Goal: Task Accomplishment & Management: Manage account settings

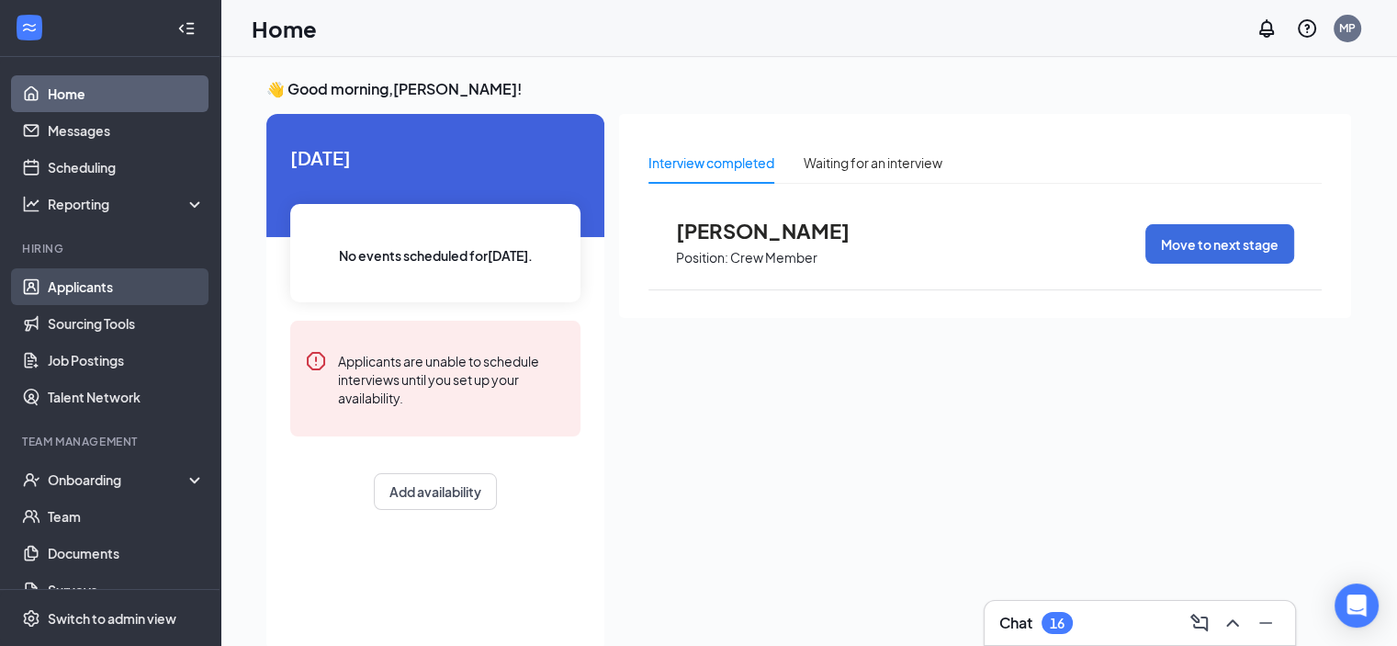
click at [62, 278] on link "Applicants" at bounding box center [126, 286] width 157 height 37
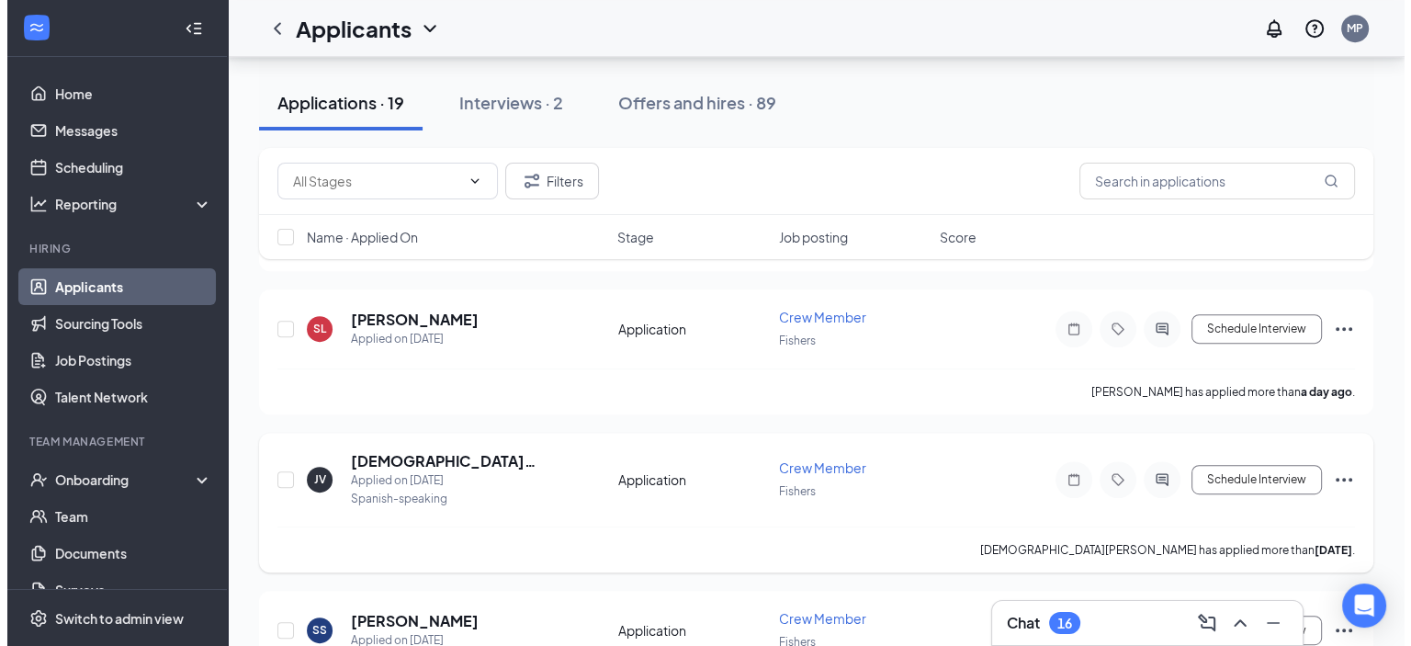
scroll to position [873, 0]
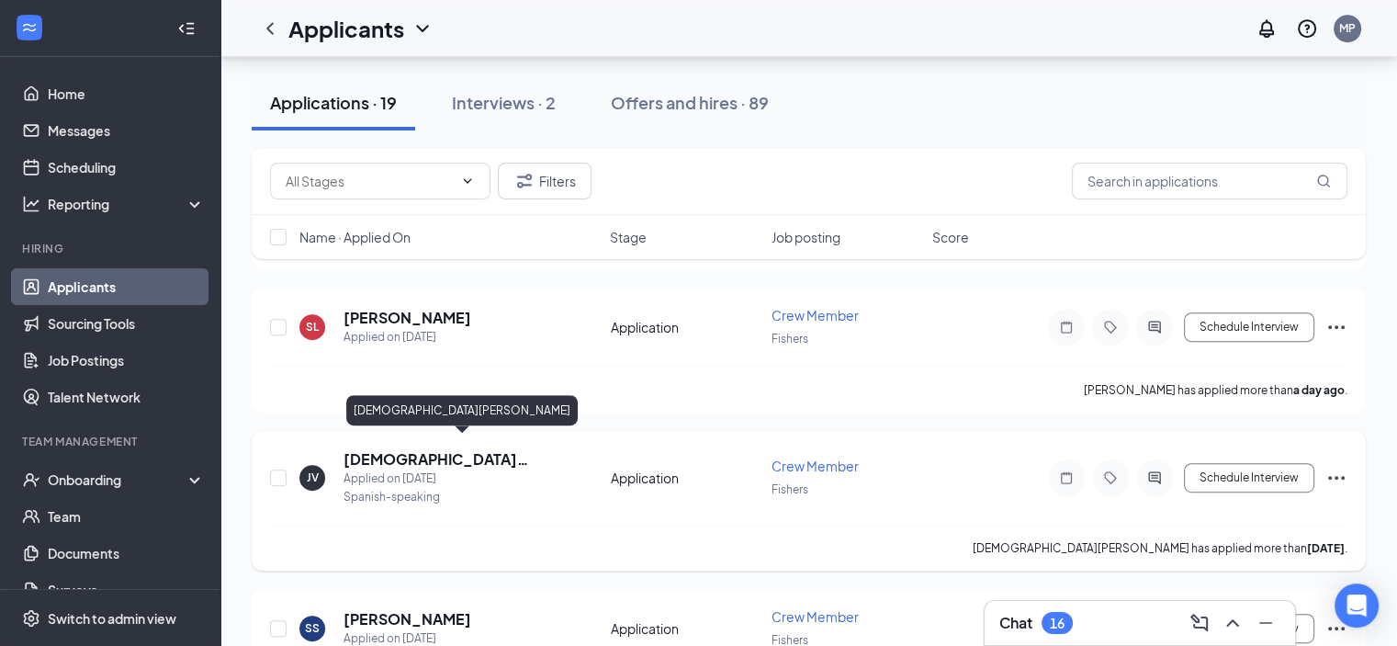
click at [378, 449] on h5 "[DEMOGRAPHIC_DATA][PERSON_NAME]" at bounding box center [453, 459] width 218 height 20
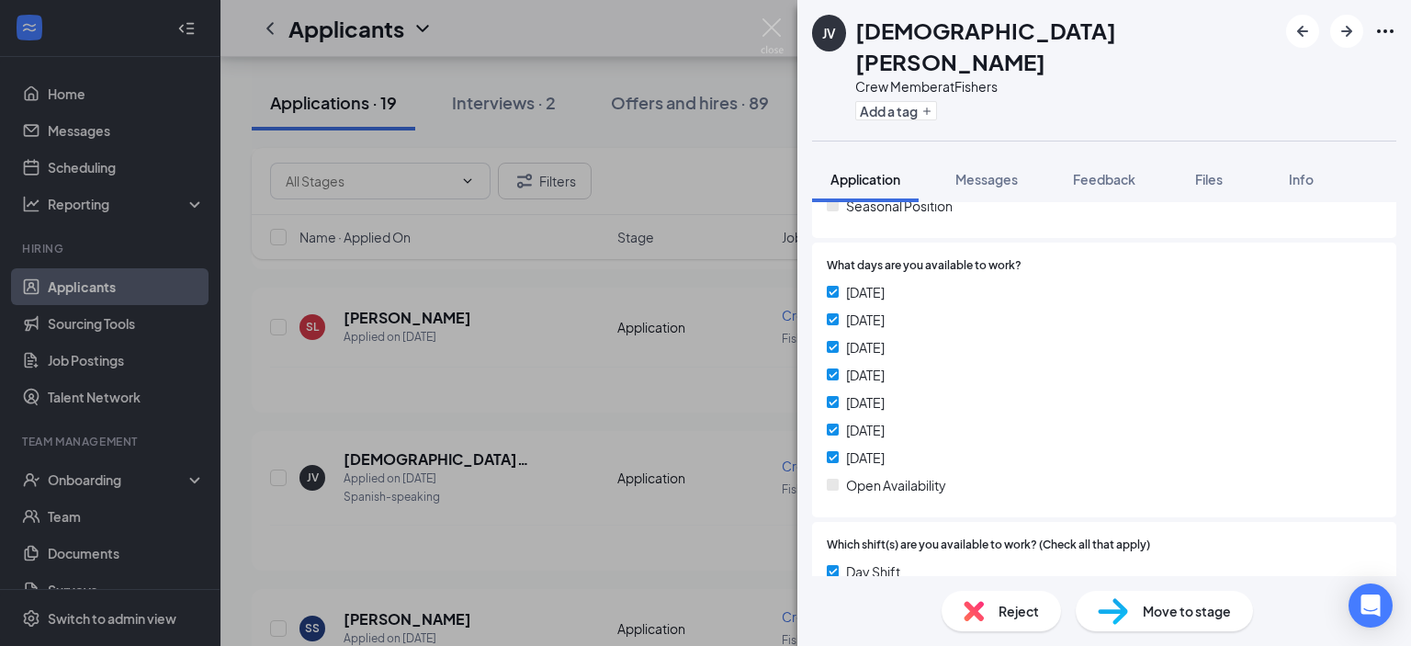
scroll to position [540, 0]
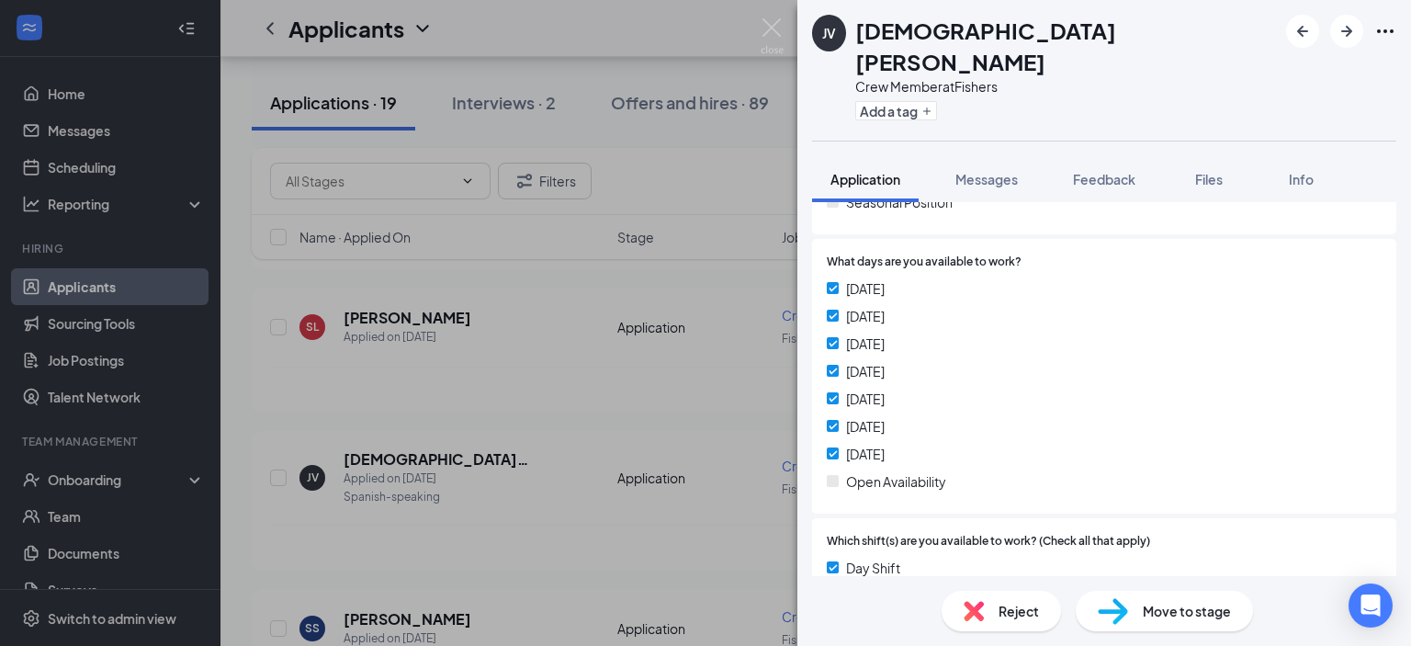
click at [1163, 609] on span "Move to stage" at bounding box center [1187, 611] width 88 height 20
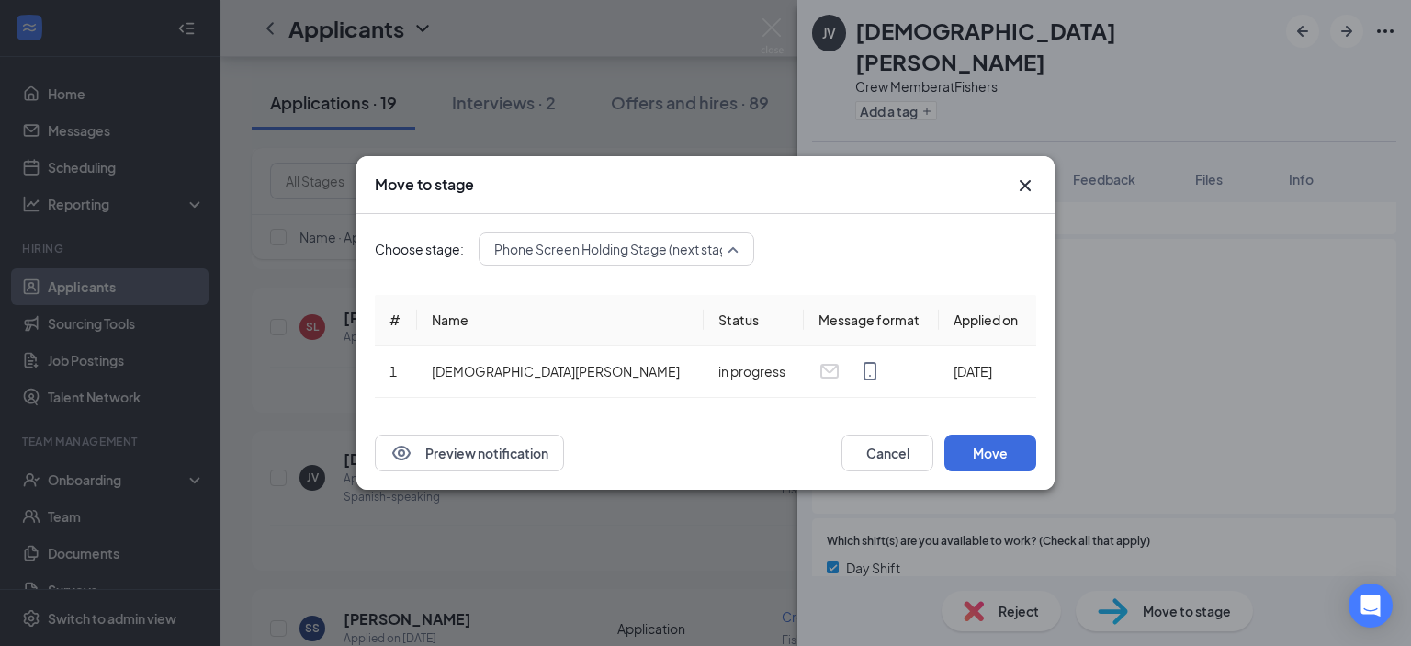
click at [715, 244] on div "Phone Screen Holding Stage (next stage) 3926435 3932615 3926436 Application (cu…" at bounding box center [617, 248] width 276 height 33
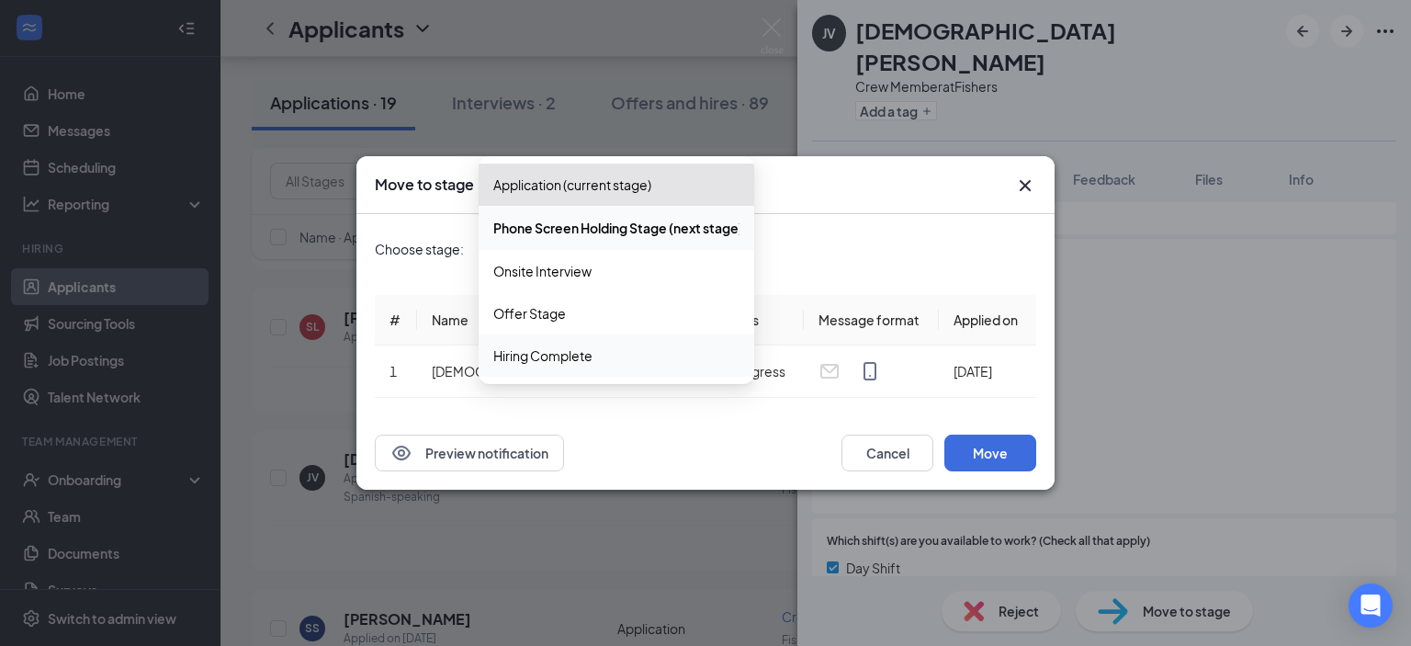
click at [606, 361] on span "Hiring Complete" at bounding box center [616, 355] width 246 height 20
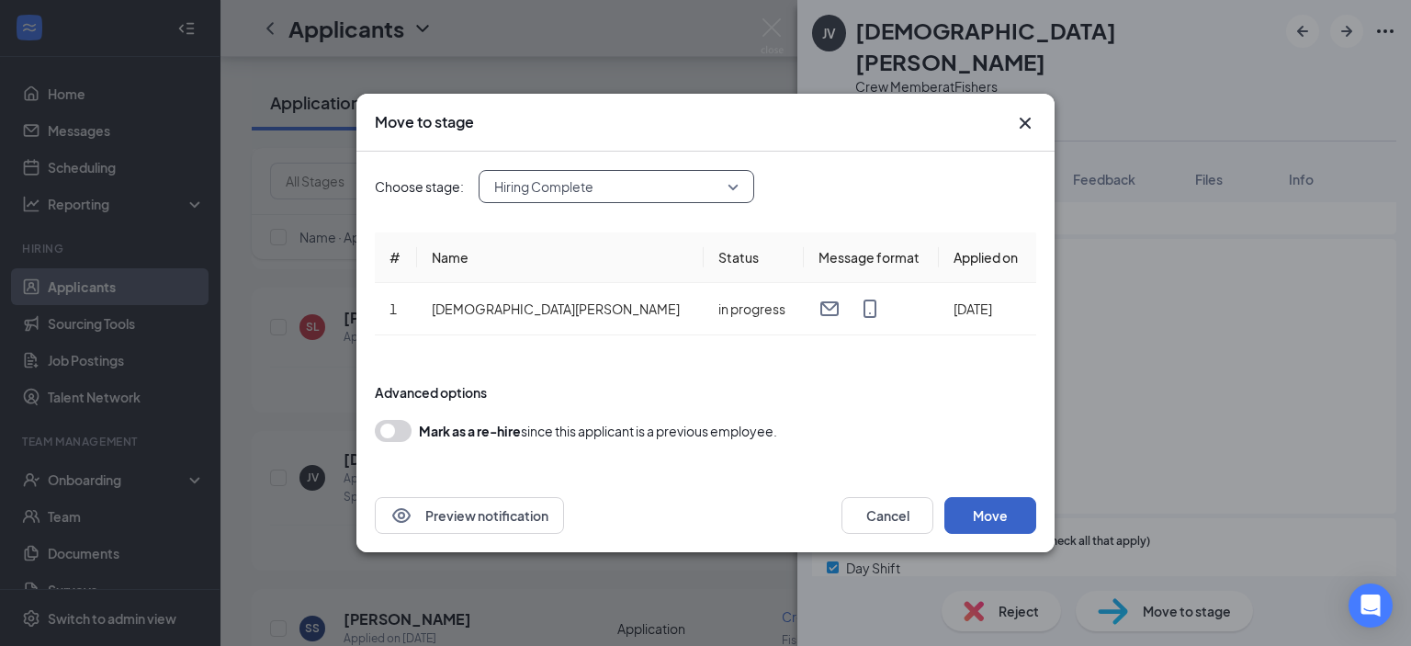
click at [1020, 516] on button "Move" at bounding box center [990, 515] width 92 height 37
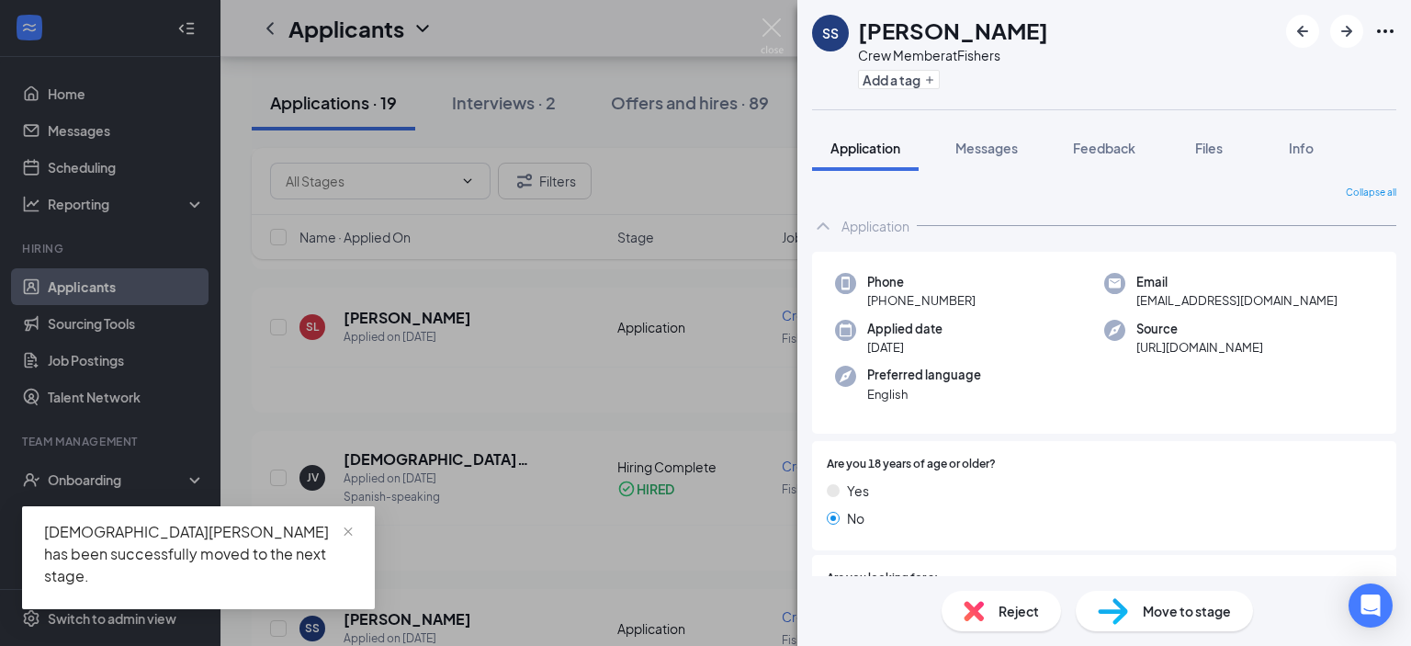
click at [87, 480] on div "SS [PERSON_NAME] Crew Member at Fishers Add a tag Application Messages Feedback…" at bounding box center [705, 323] width 1411 height 646
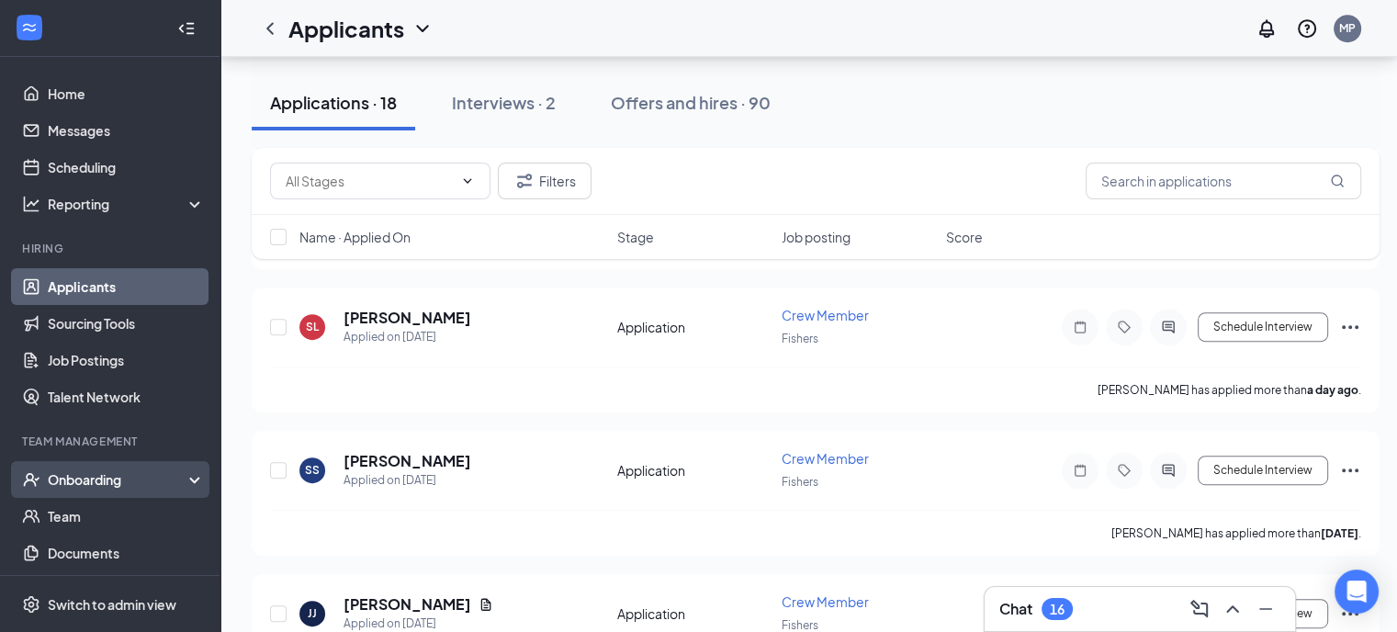
click at [132, 478] on div "Onboarding" at bounding box center [118, 479] width 141 height 18
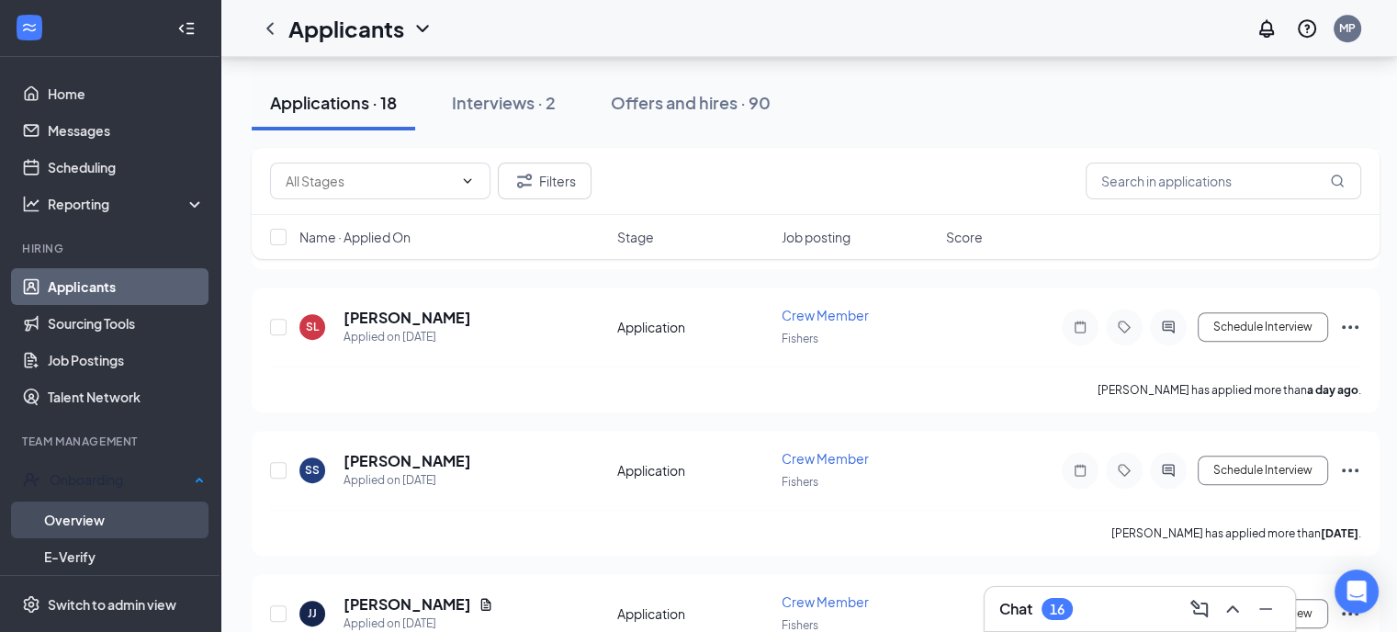
click at [97, 528] on link "Overview" at bounding box center [124, 520] width 161 height 37
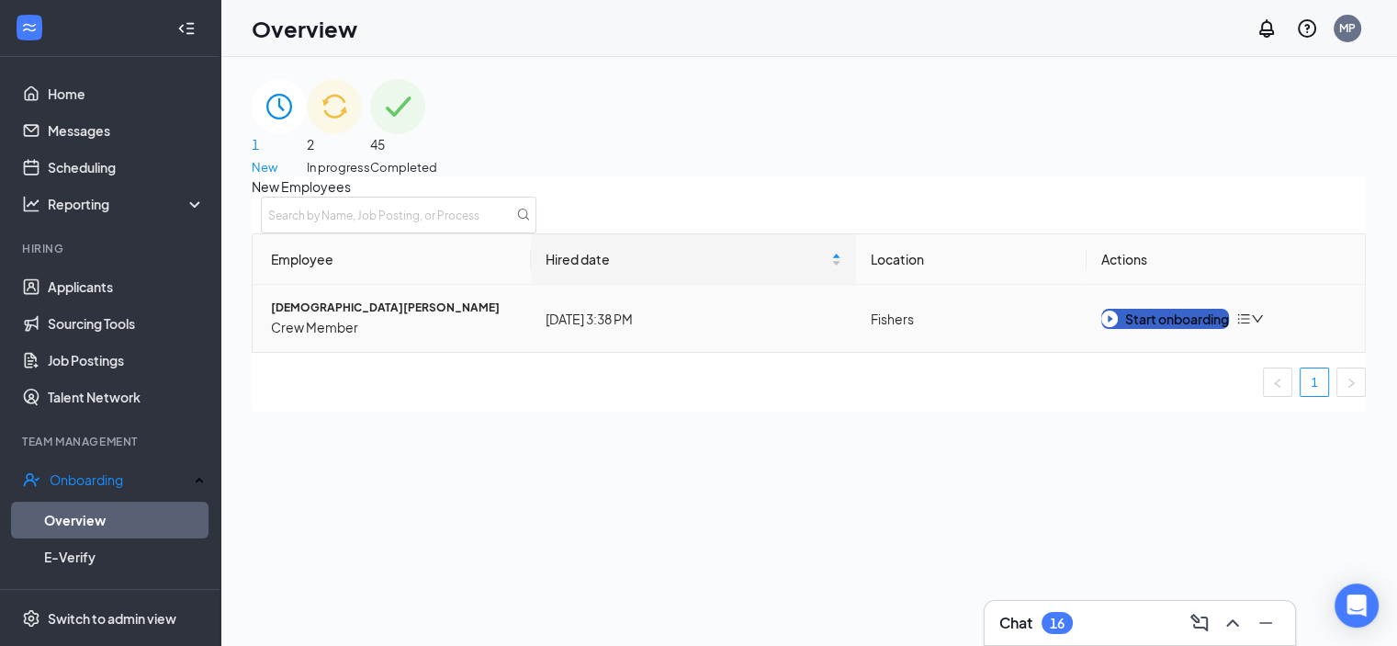
click at [1146, 329] on div "Start onboarding" at bounding box center [1165, 319] width 128 height 20
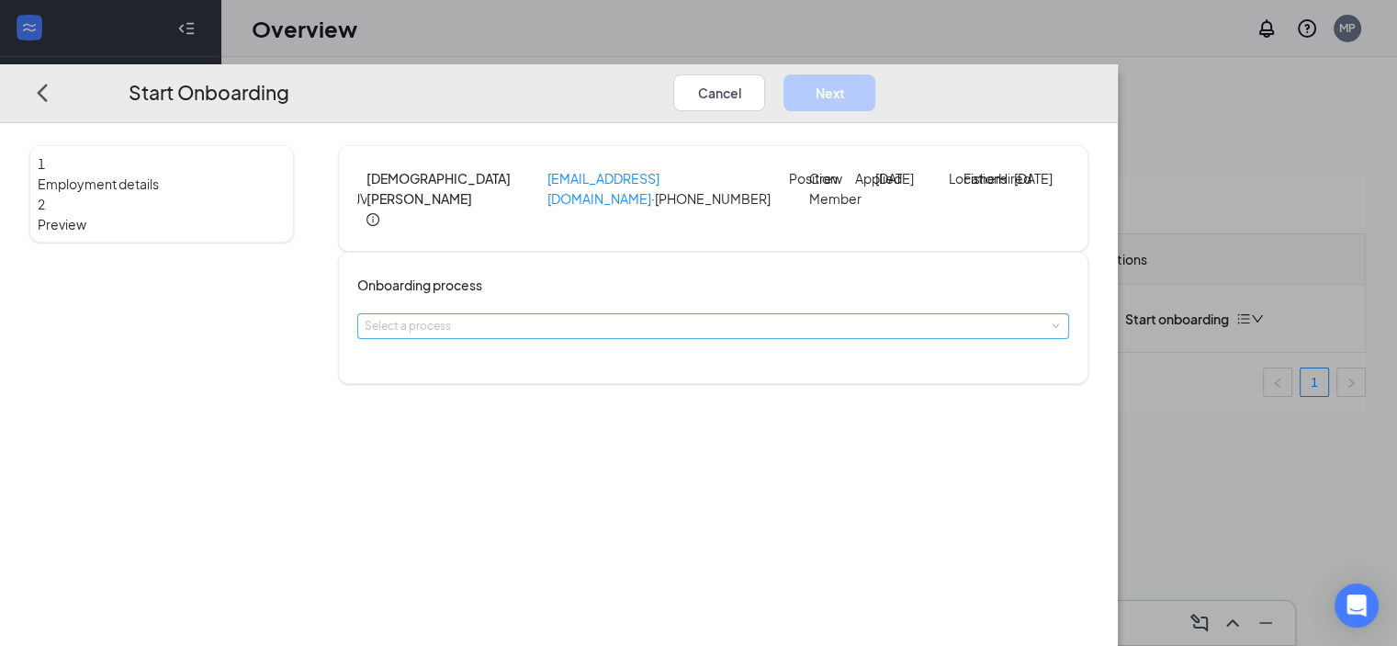
click at [529, 335] on div "Select a process" at bounding box center [709, 326] width 689 height 18
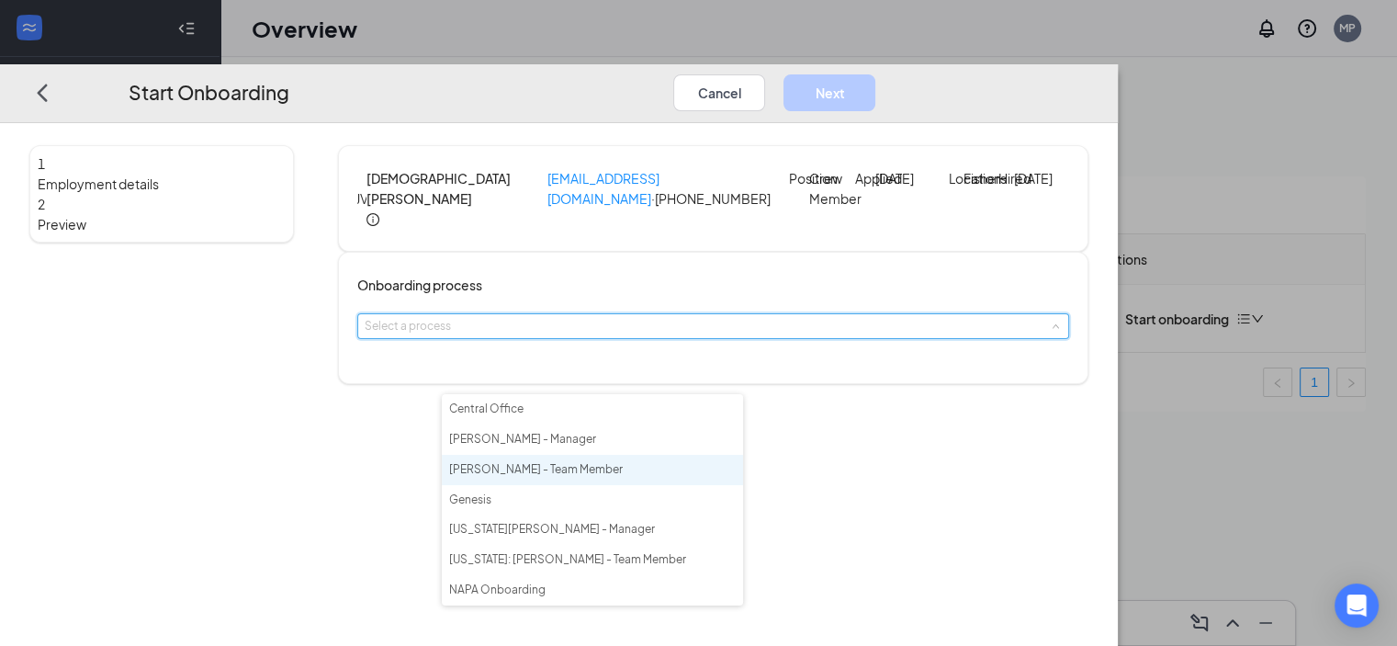
click at [536, 473] on span "[PERSON_NAME] - Team Member" at bounding box center [536, 469] width 174 height 14
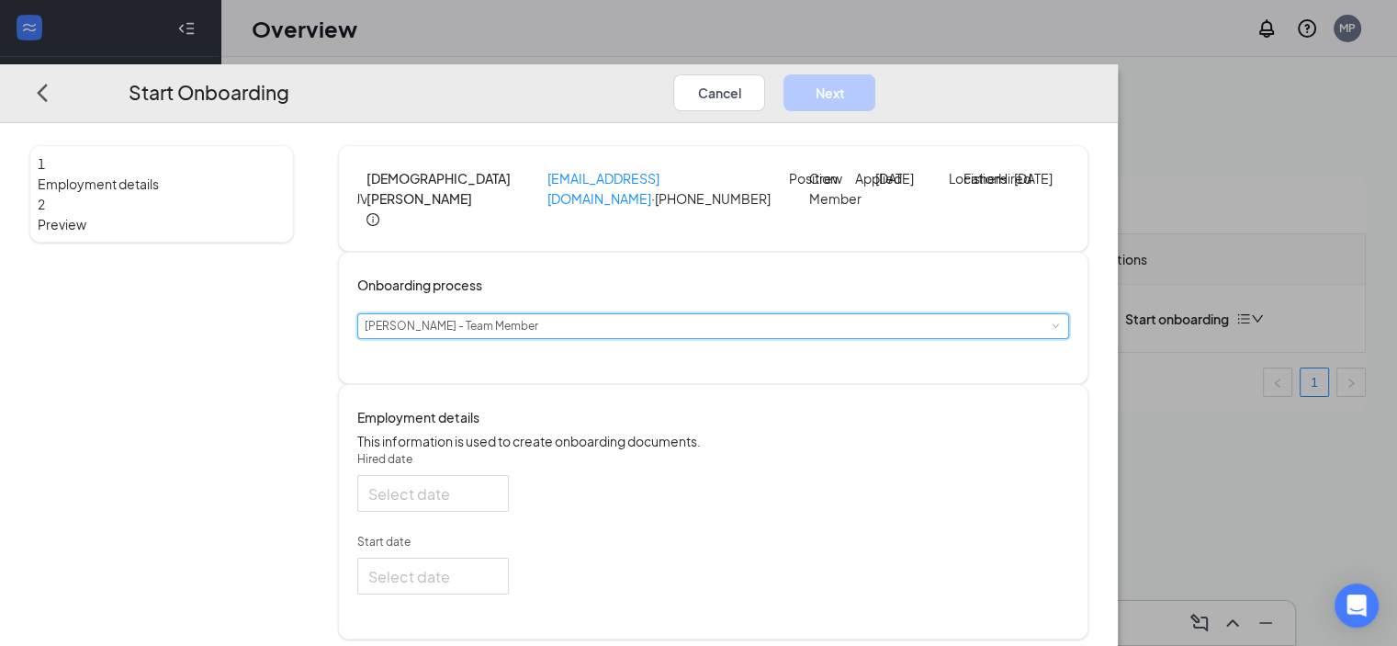
type input "[DATE]"
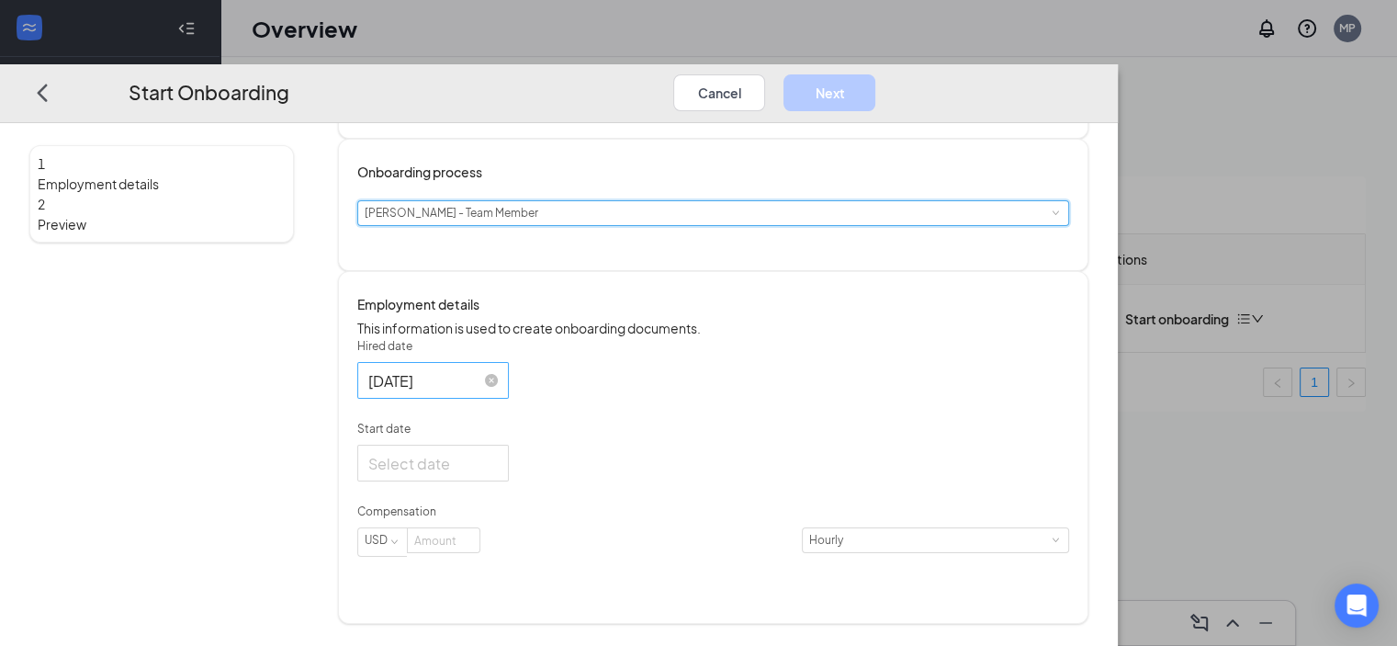
scroll to position [131, 0]
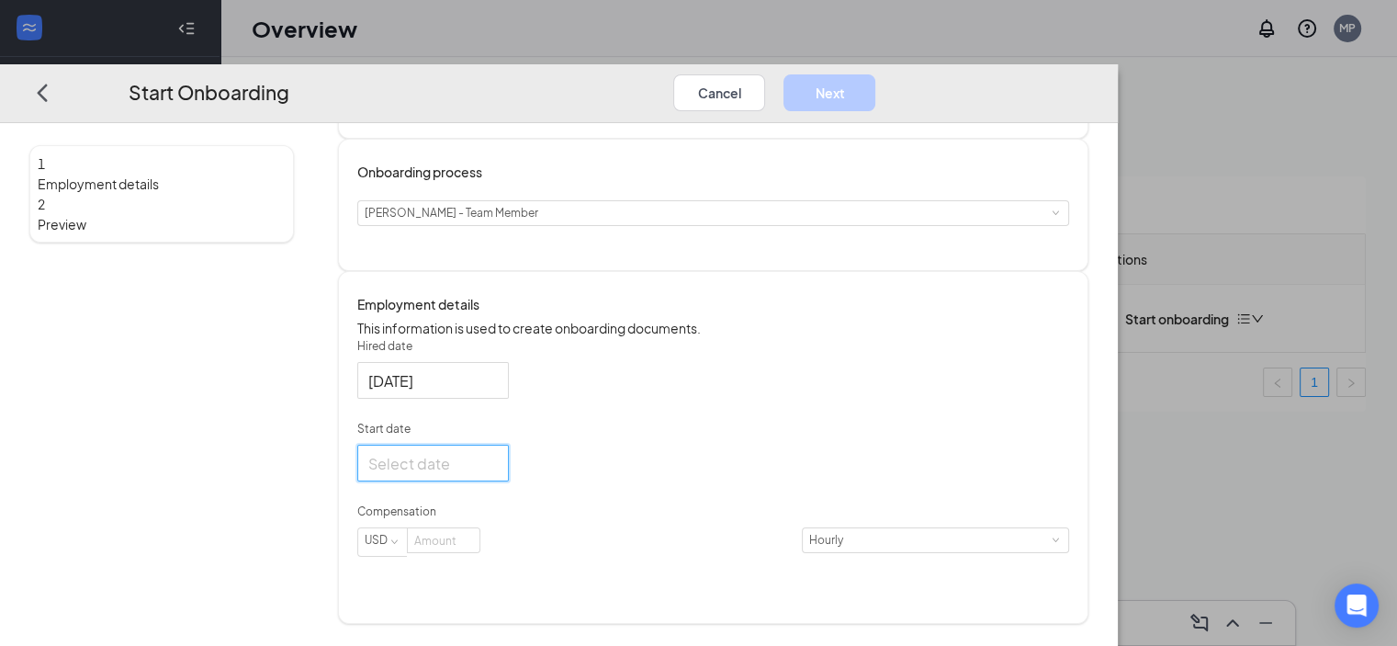
click at [494, 475] on input "Start date" at bounding box center [431, 463] width 126 height 23
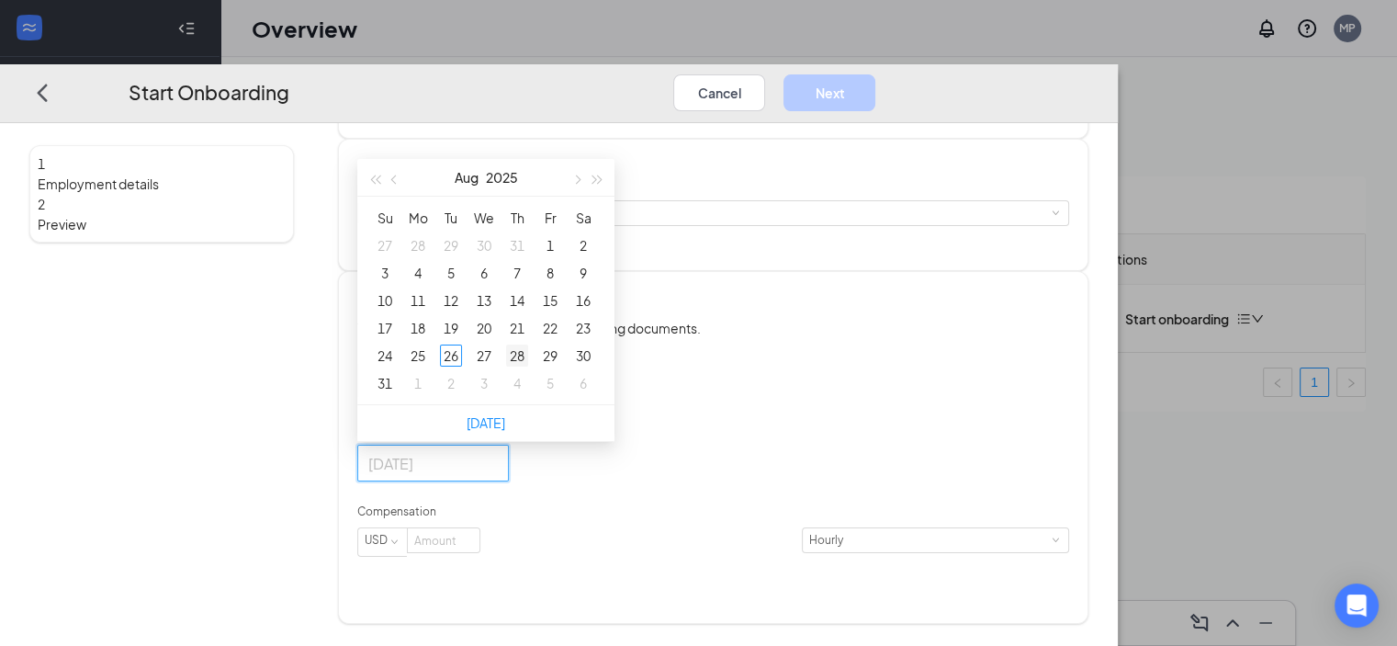
type input "[DATE]"
click at [528, 367] on div "28" at bounding box center [517, 355] width 22 height 22
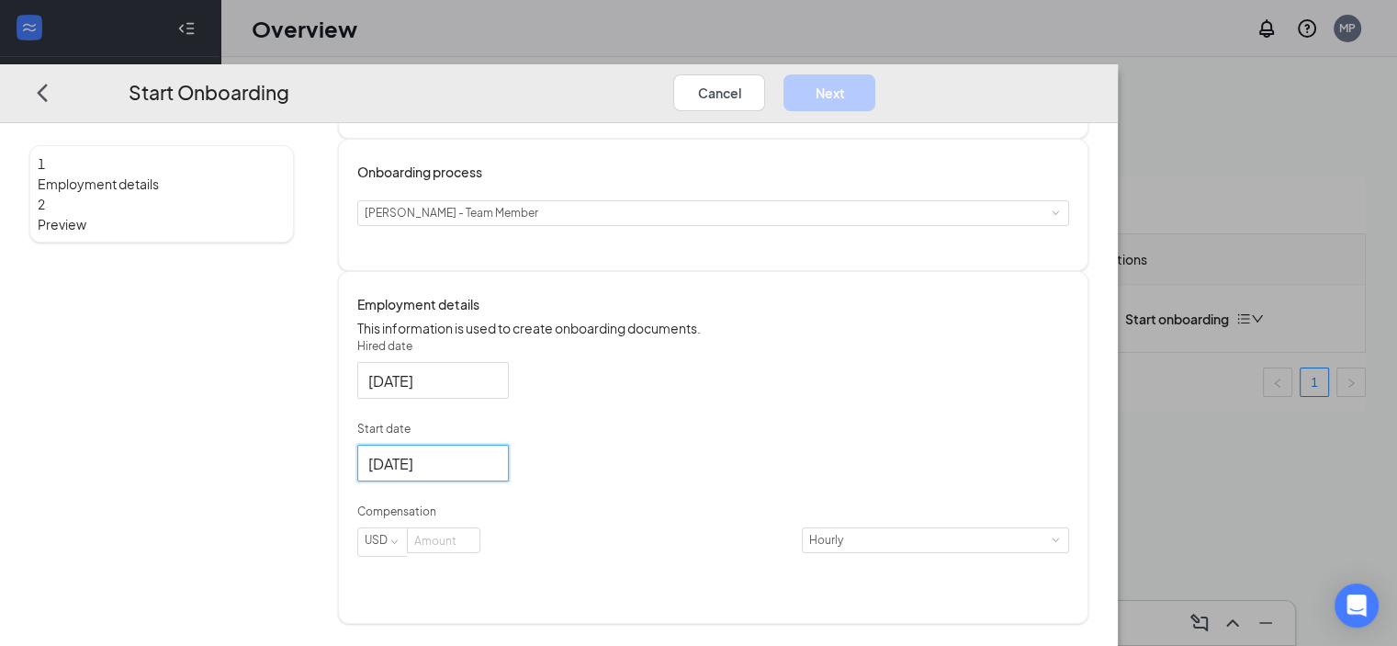
scroll to position [151, 0]
click at [479, 553] on input at bounding box center [444, 541] width 72 height 24
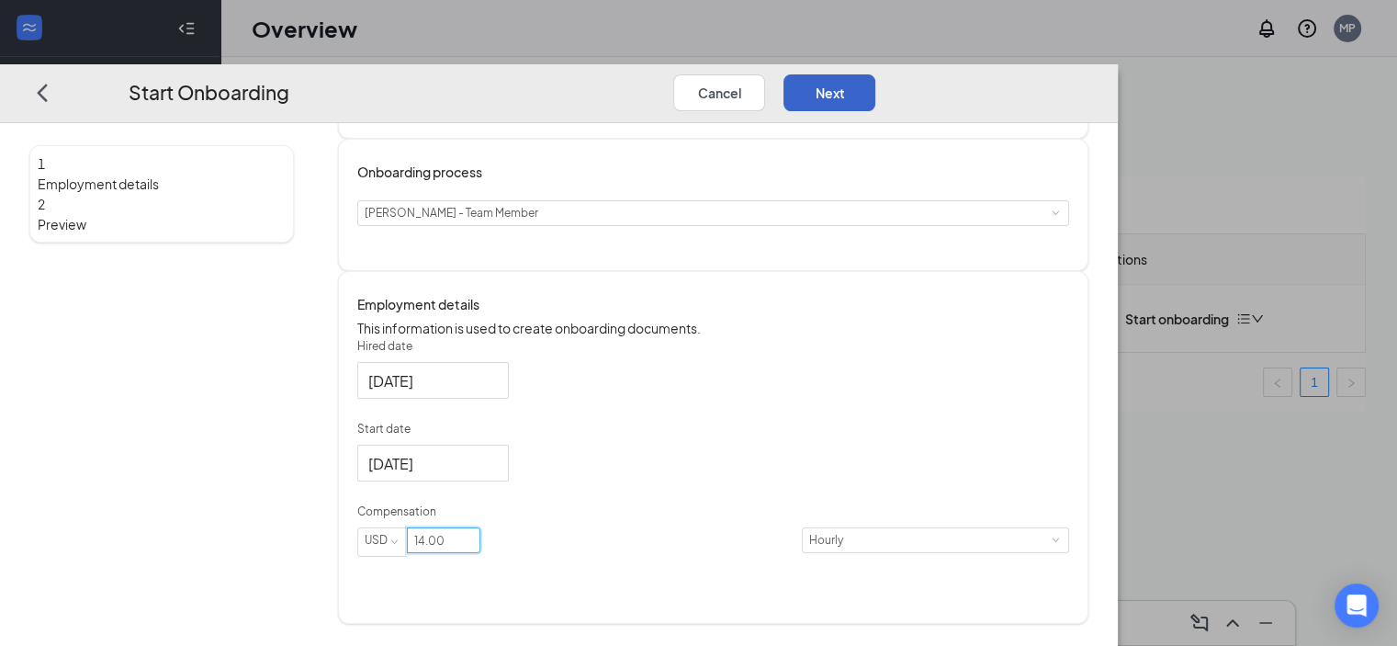
type input "14"
click at [875, 74] on button "Next" at bounding box center [830, 92] width 92 height 37
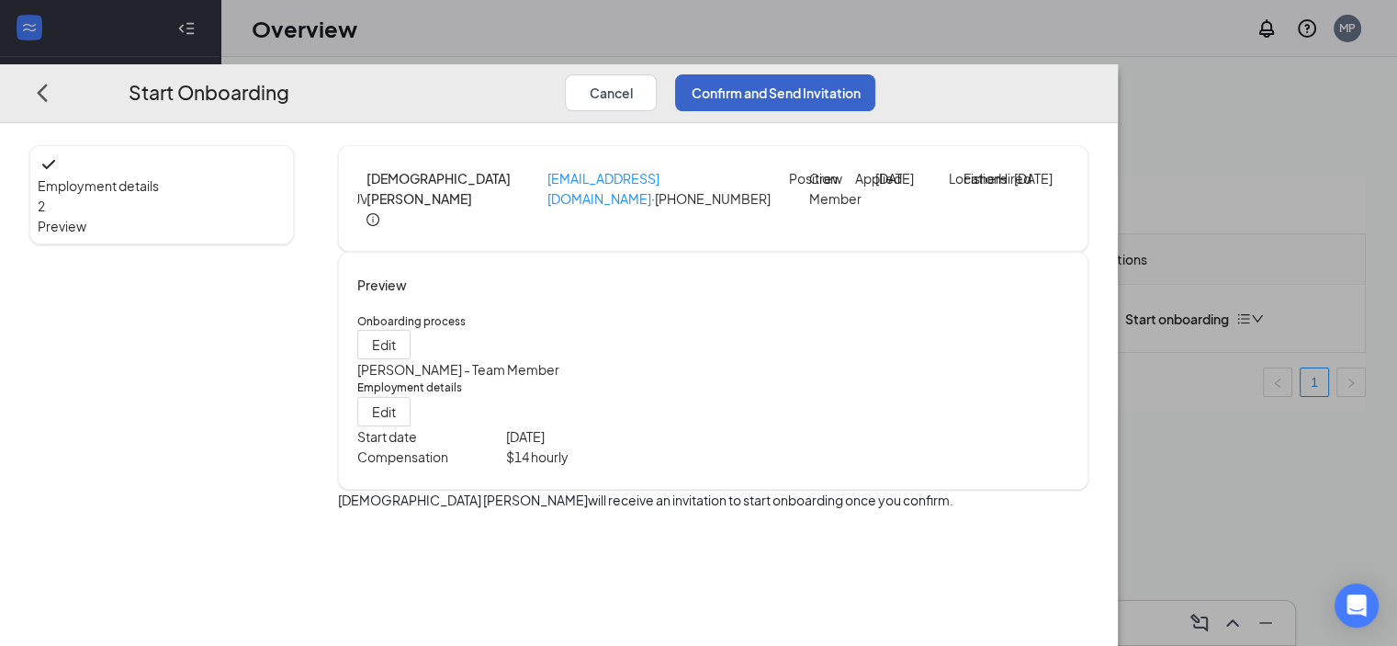
click at [875, 74] on button "Confirm and Send Invitation" at bounding box center [775, 92] width 200 height 37
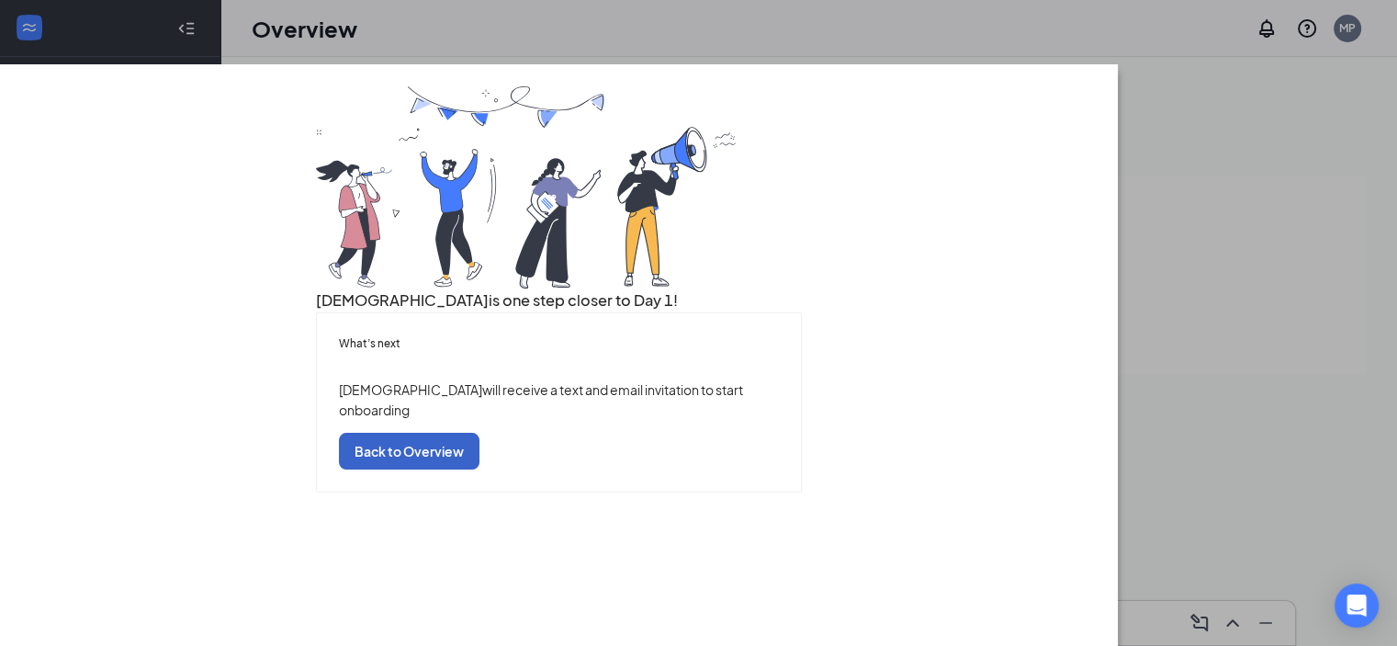
click at [479, 469] on button "Back to Overview" at bounding box center [409, 451] width 141 height 37
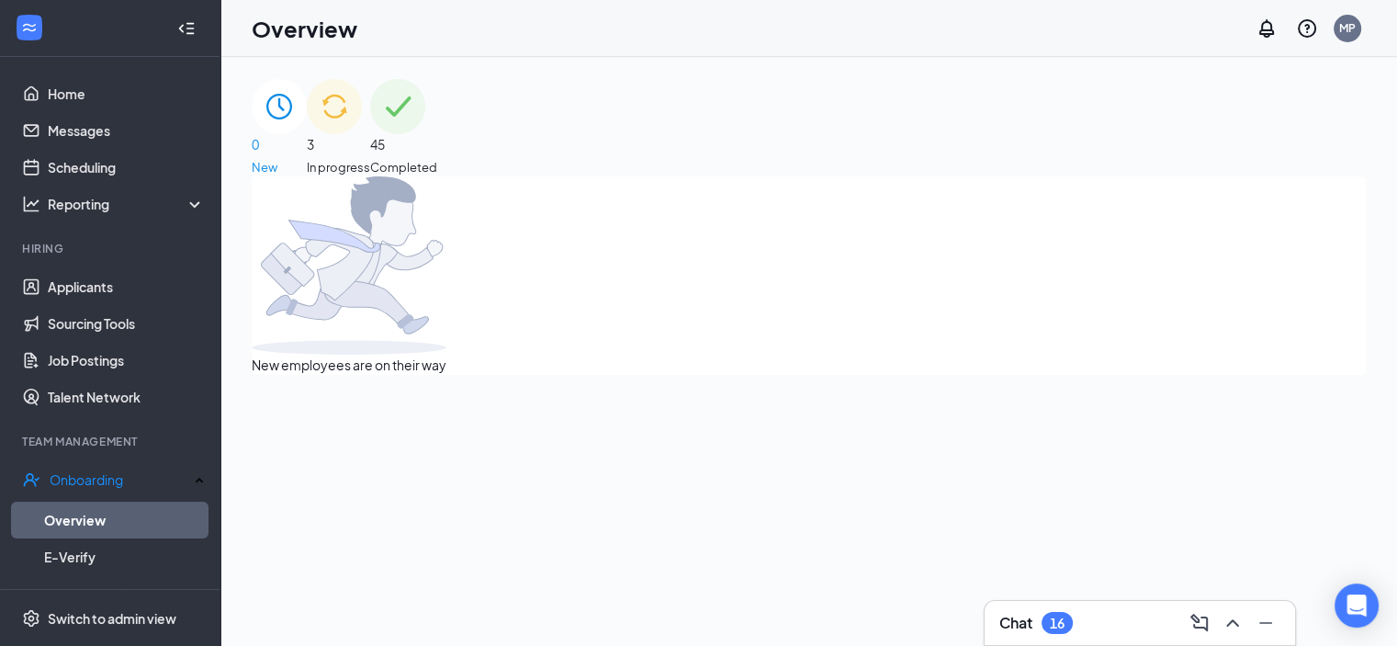
click at [370, 158] on span "In progress" at bounding box center [338, 167] width 63 height 18
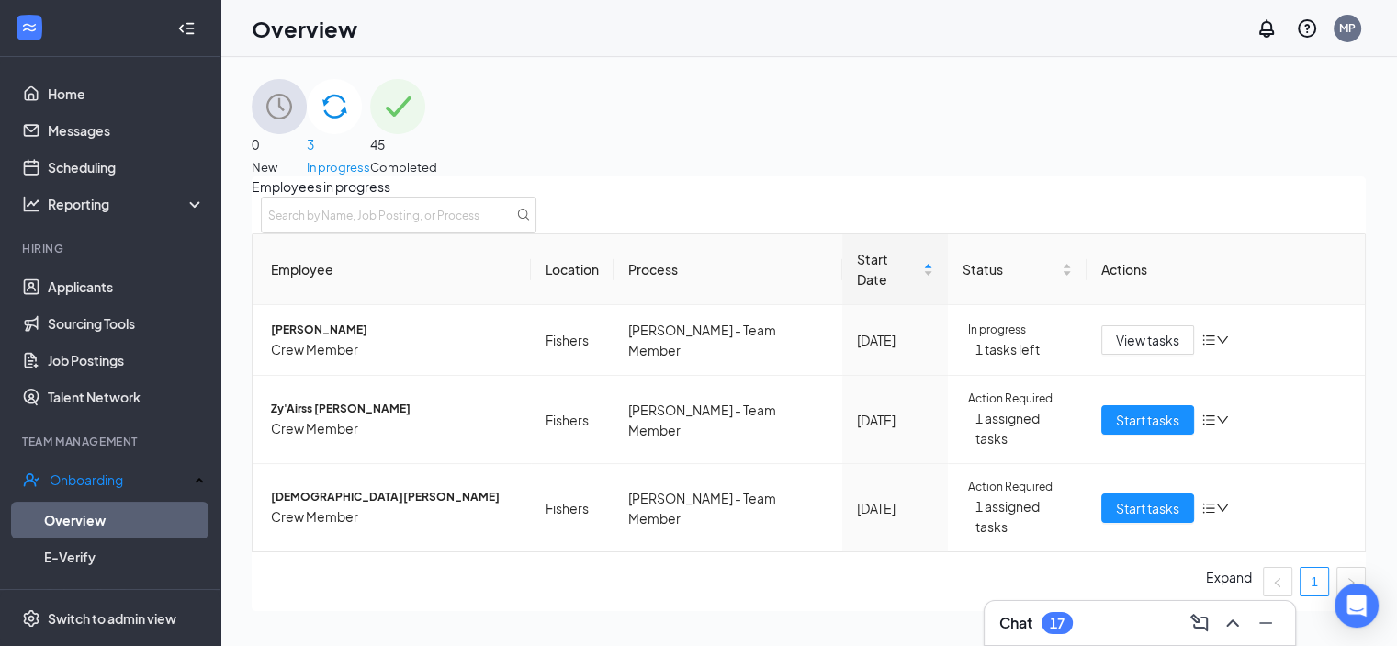
click at [1224, 628] on icon "ChevronUp" at bounding box center [1233, 623] width 22 height 22
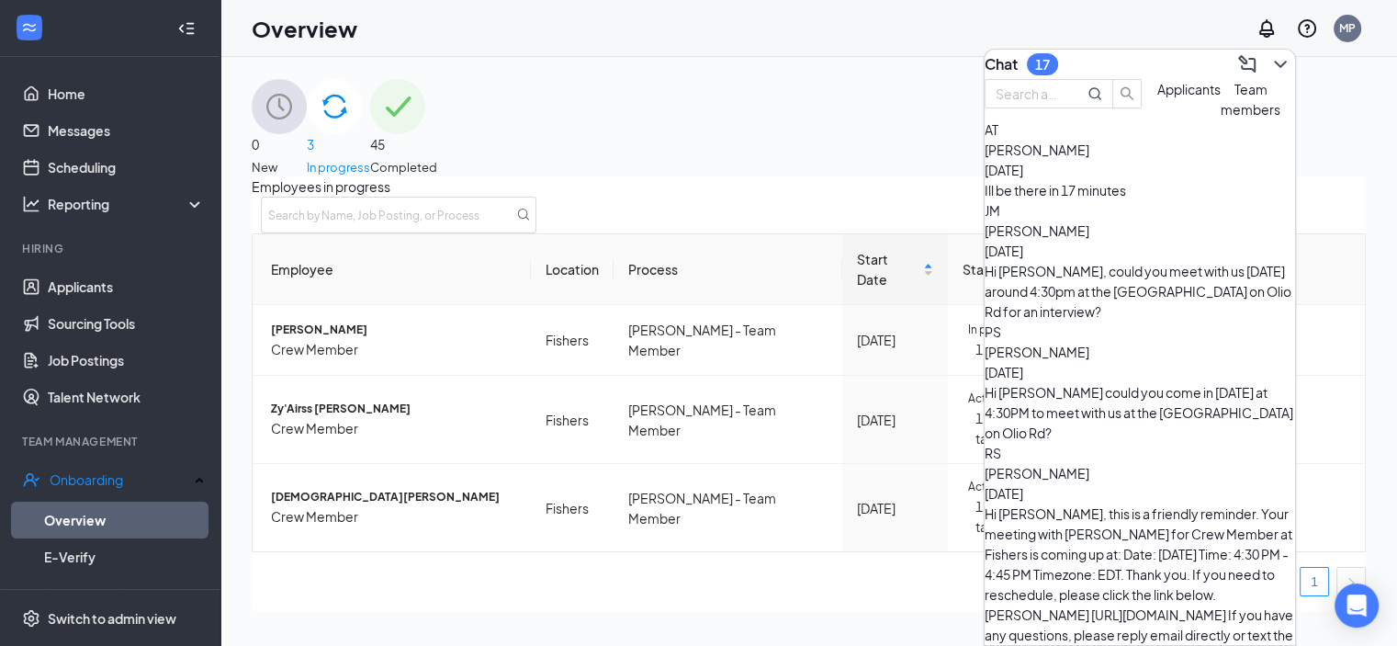
click at [1221, 118] on span "Team members" at bounding box center [1251, 99] width 60 height 37
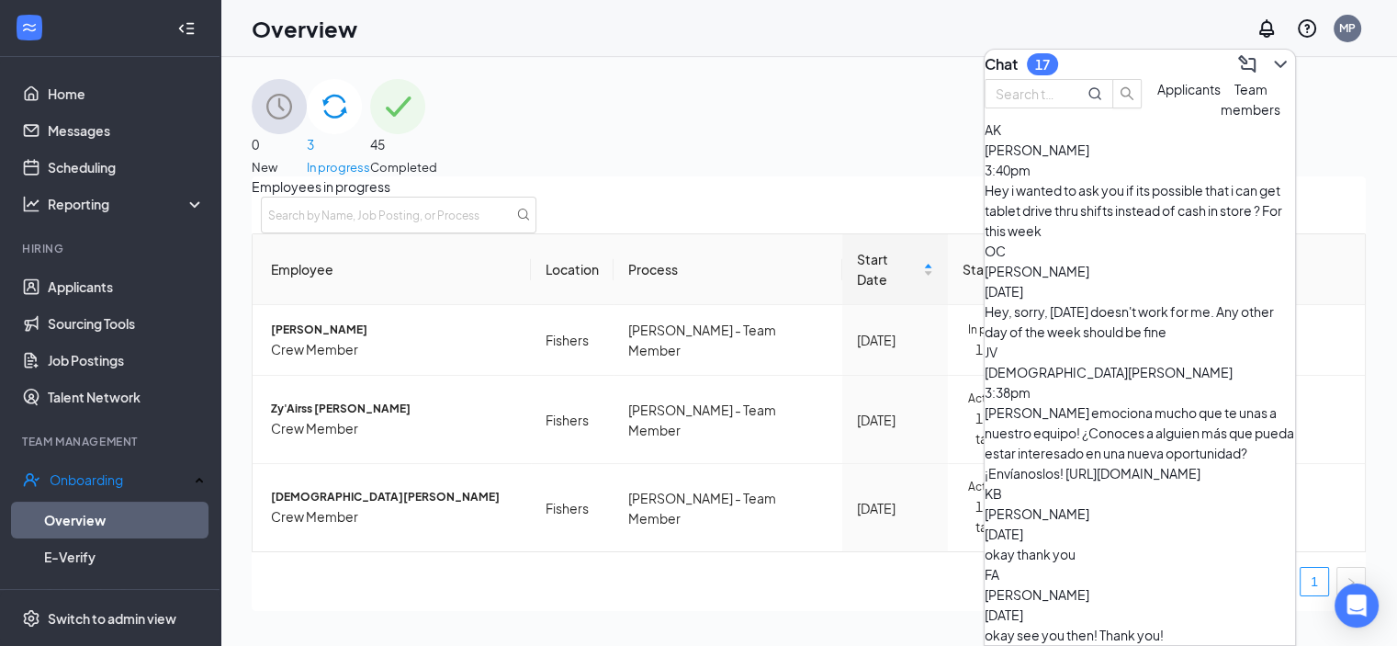
click at [1124, 301] on div "Hey, sorry, [DATE] doesn't work for me. Any other day of the week should be fine" at bounding box center [1140, 321] width 310 height 40
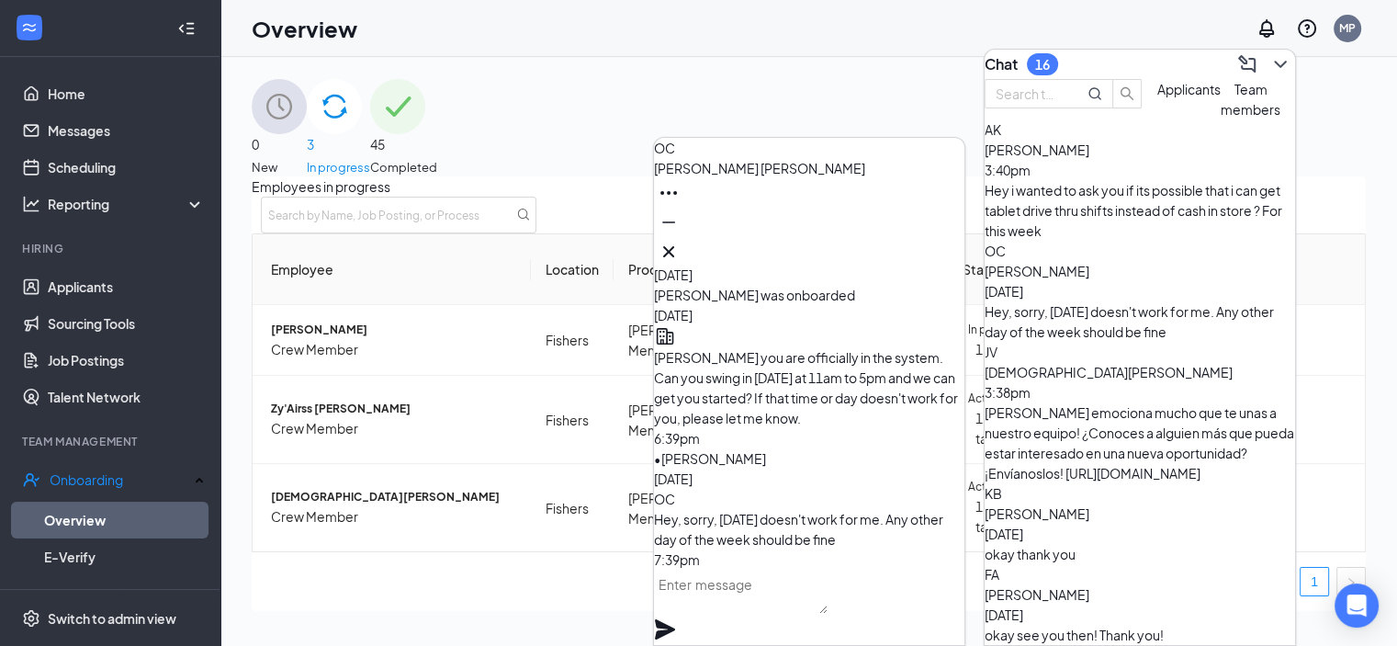
click at [1180, 180] on div "[PERSON_NAME] 3:40pm" at bounding box center [1140, 160] width 310 height 40
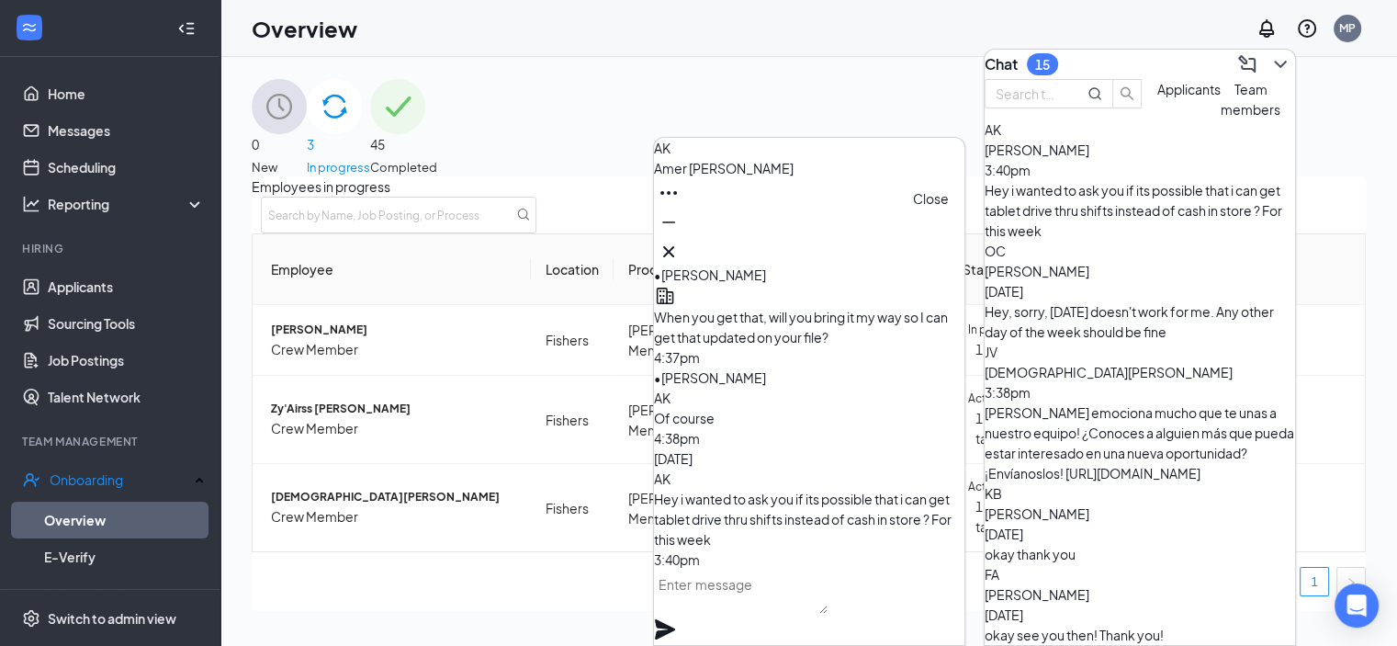
click at [674, 246] on icon "Cross" at bounding box center [668, 251] width 11 height 11
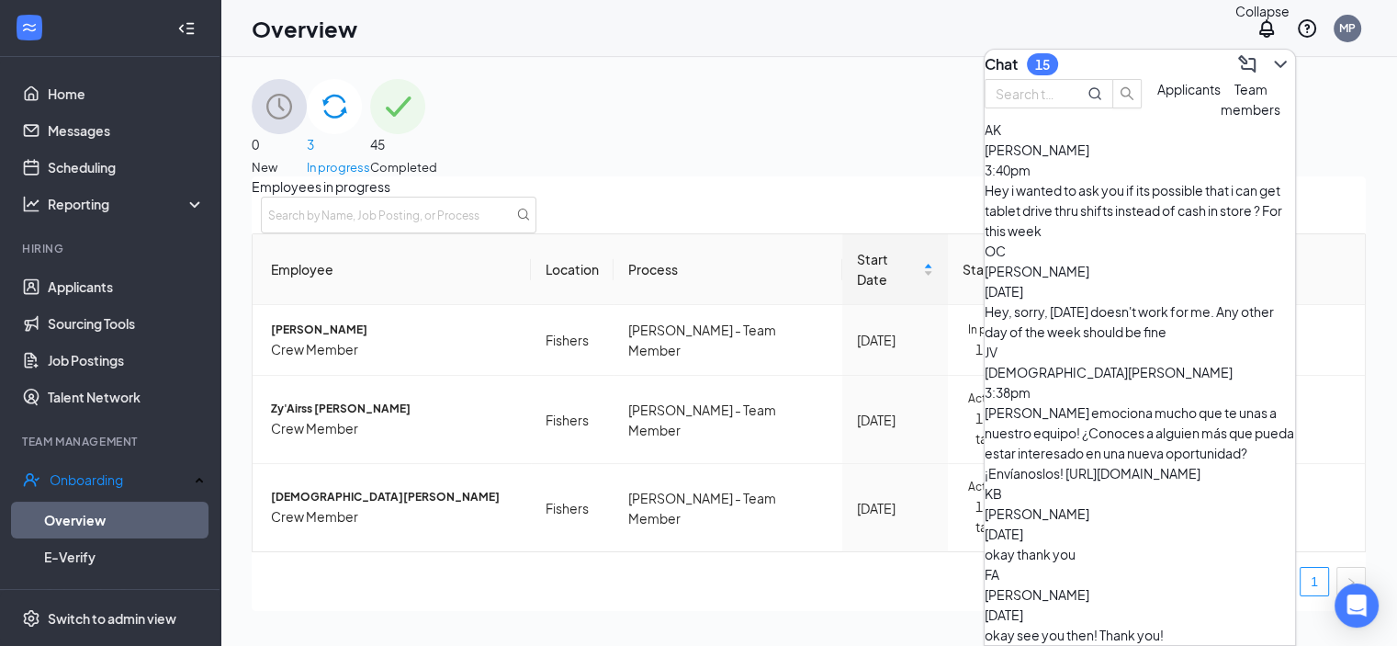
click at [1269, 66] on icon "ChevronDown" at bounding box center [1280, 64] width 22 height 22
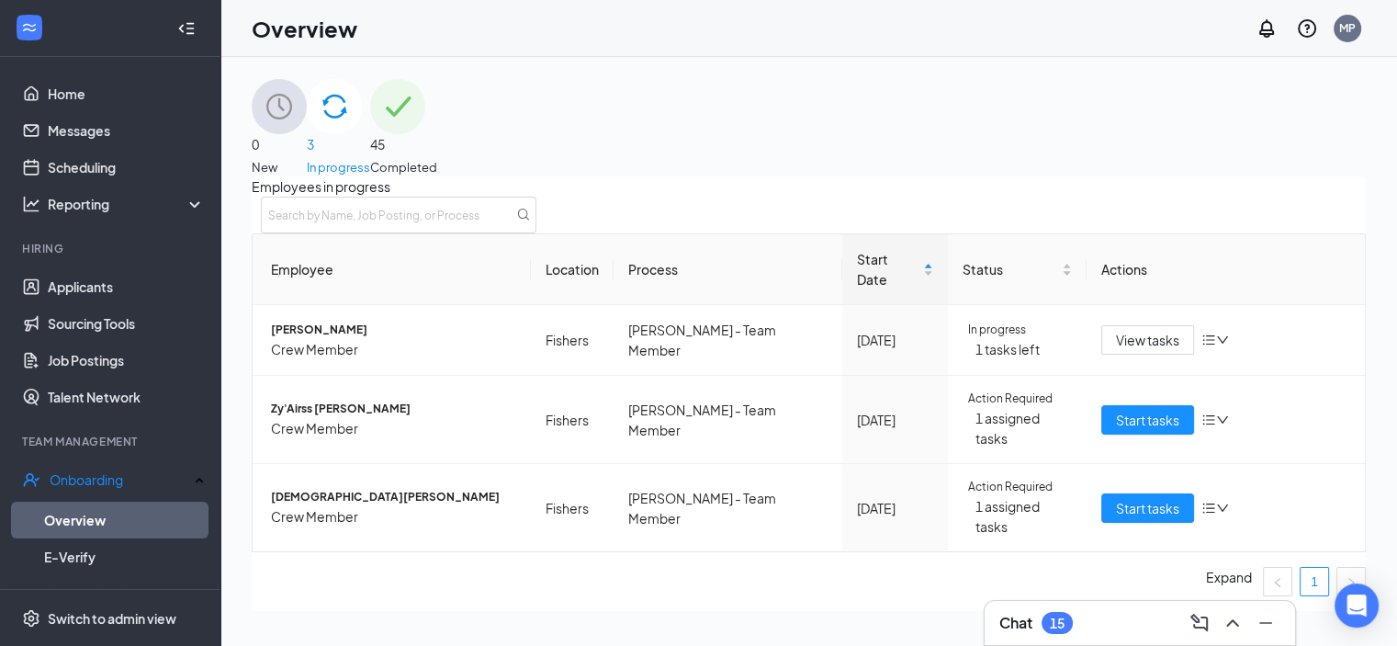
click at [1220, 615] on button at bounding box center [1232, 622] width 29 height 29
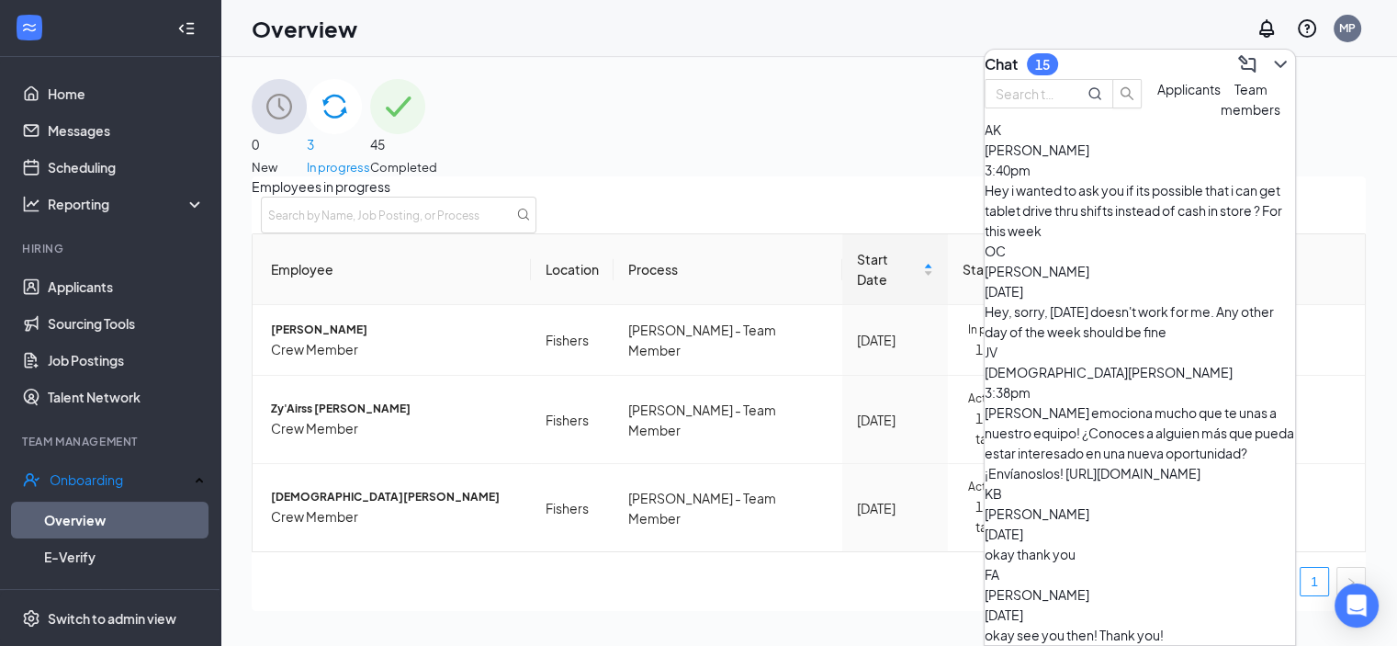
click at [1155, 342] on div "JV [PERSON_NAME] 3:38pm [PERSON_NAME] emociona mucho que te unas a nuestro equi…" at bounding box center [1140, 412] width 310 height 141
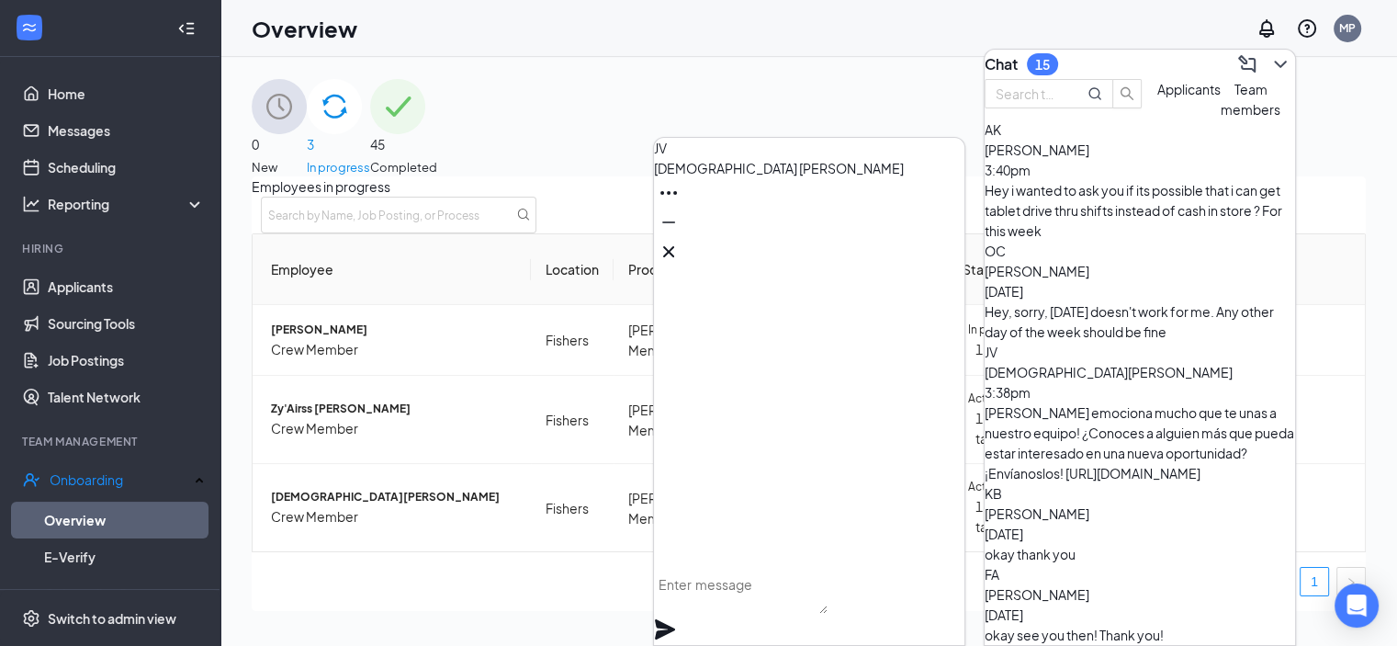
click at [1089, 265] on span "[PERSON_NAME]" at bounding box center [1037, 271] width 105 height 17
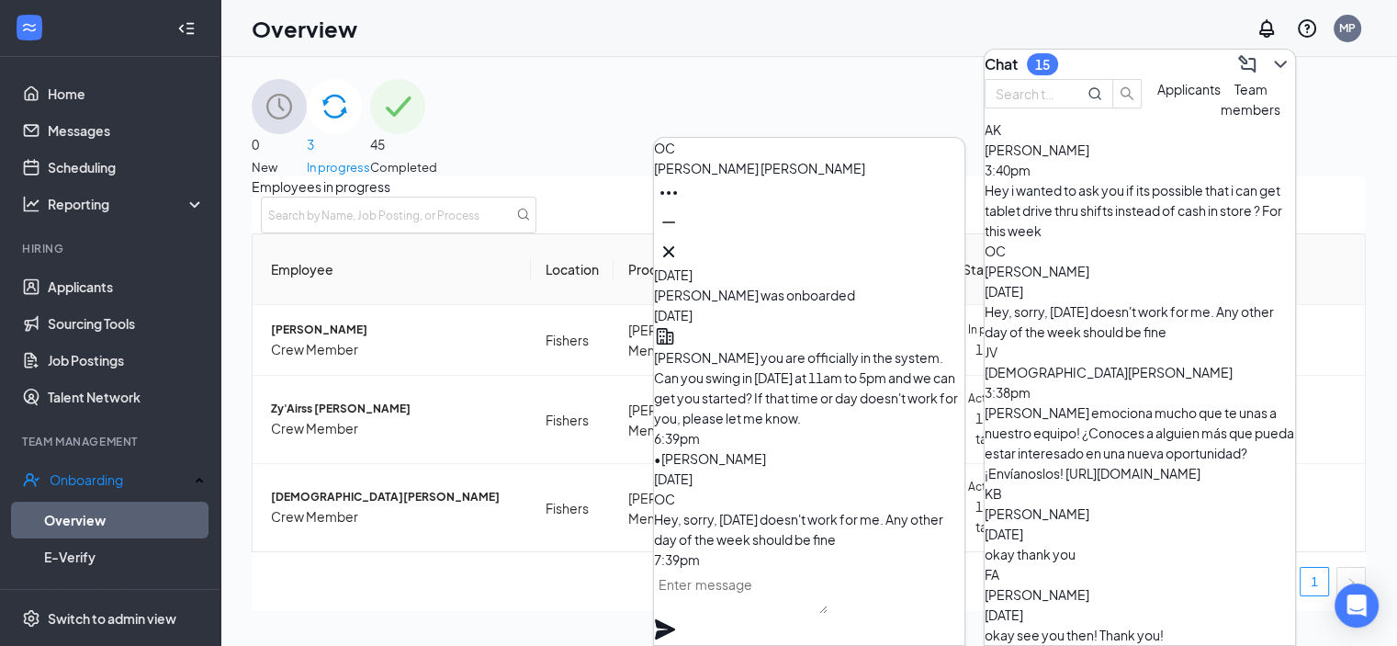
click at [756, 614] on textarea at bounding box center [741, 592] width 174 height 44
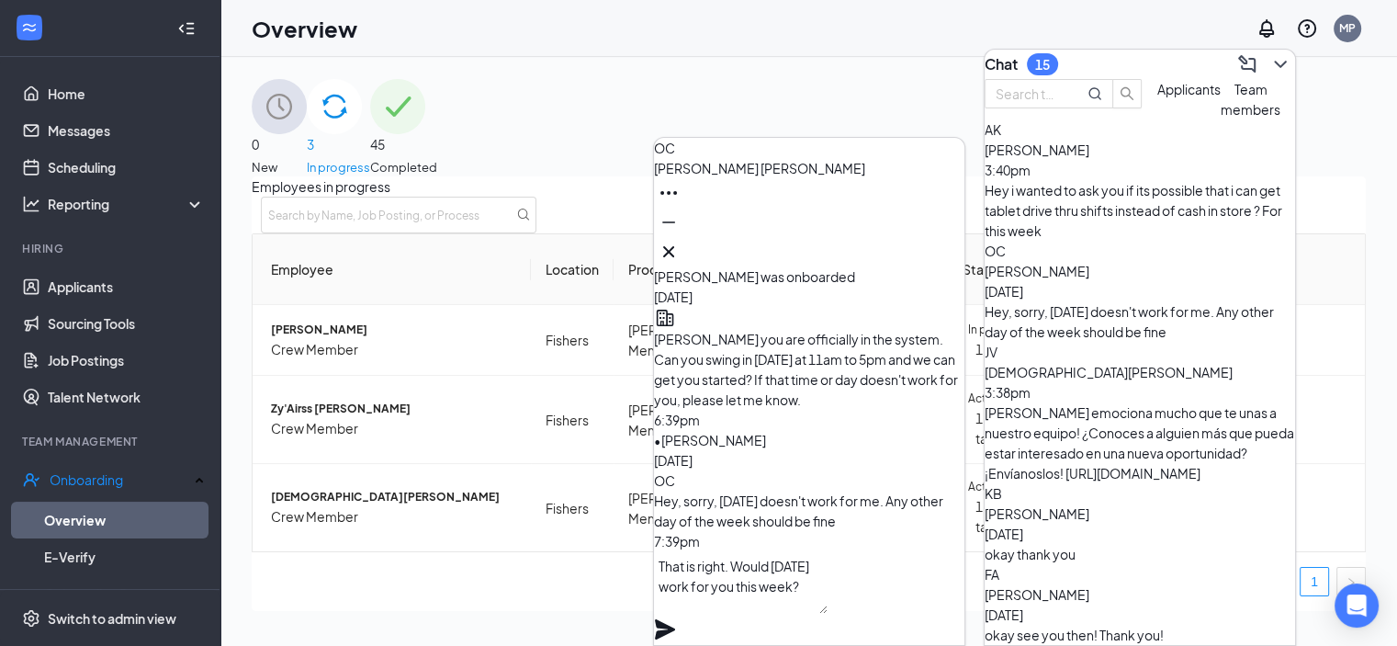
type textarea "That is right. Would [DATE] work for you this week?"
click at [675, 619] on icon "Plane" at bounding box center [665, 629] width 20 height 20
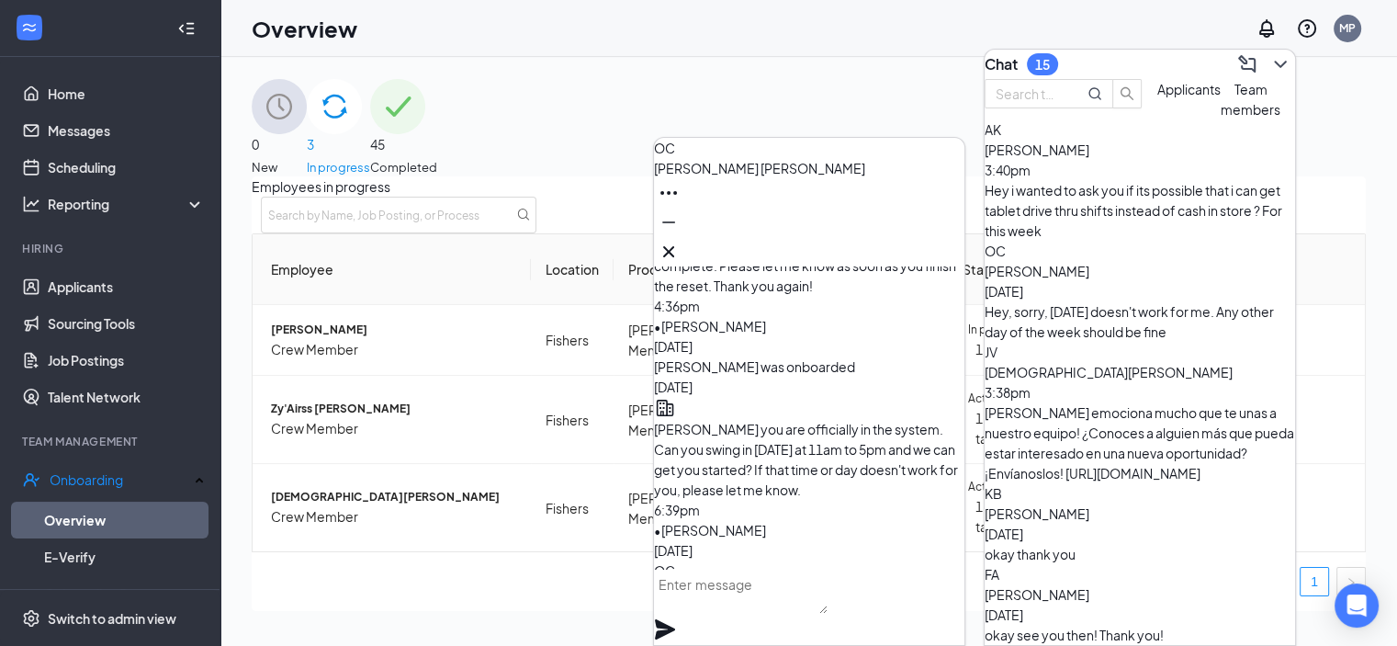
scroll to position [-179, 0]
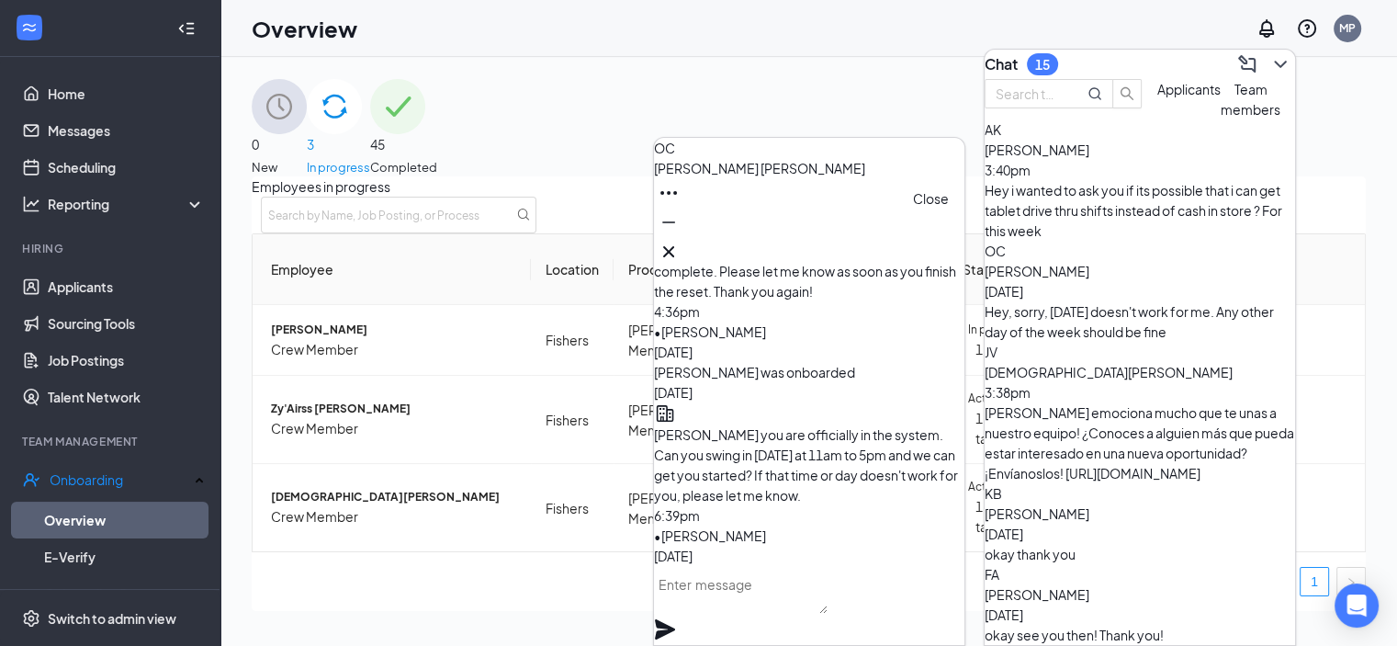
click at [683, 246] on button at bounding box center [668, 251] width 29 height 29
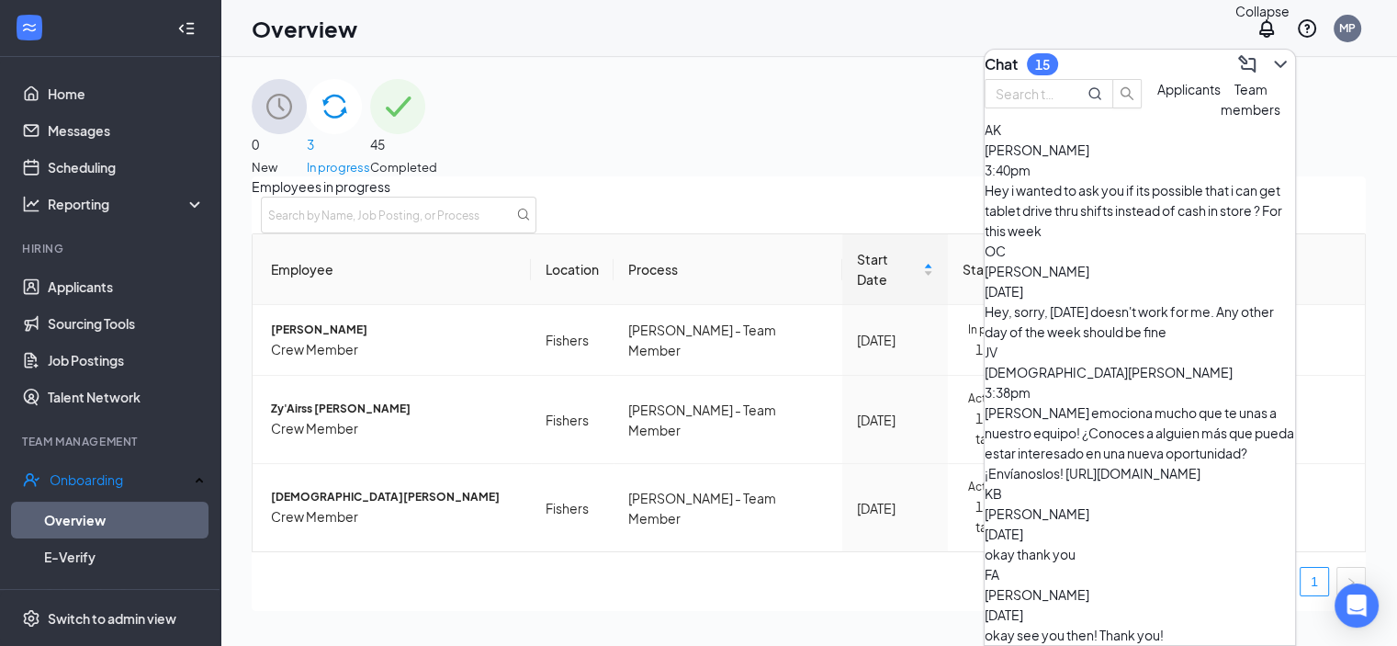
click at [1274, 61] on icon "ChevronDown" at bounding box center [1280, 64] width 12 height 7
